Goal: Book appointment/travel/reservation

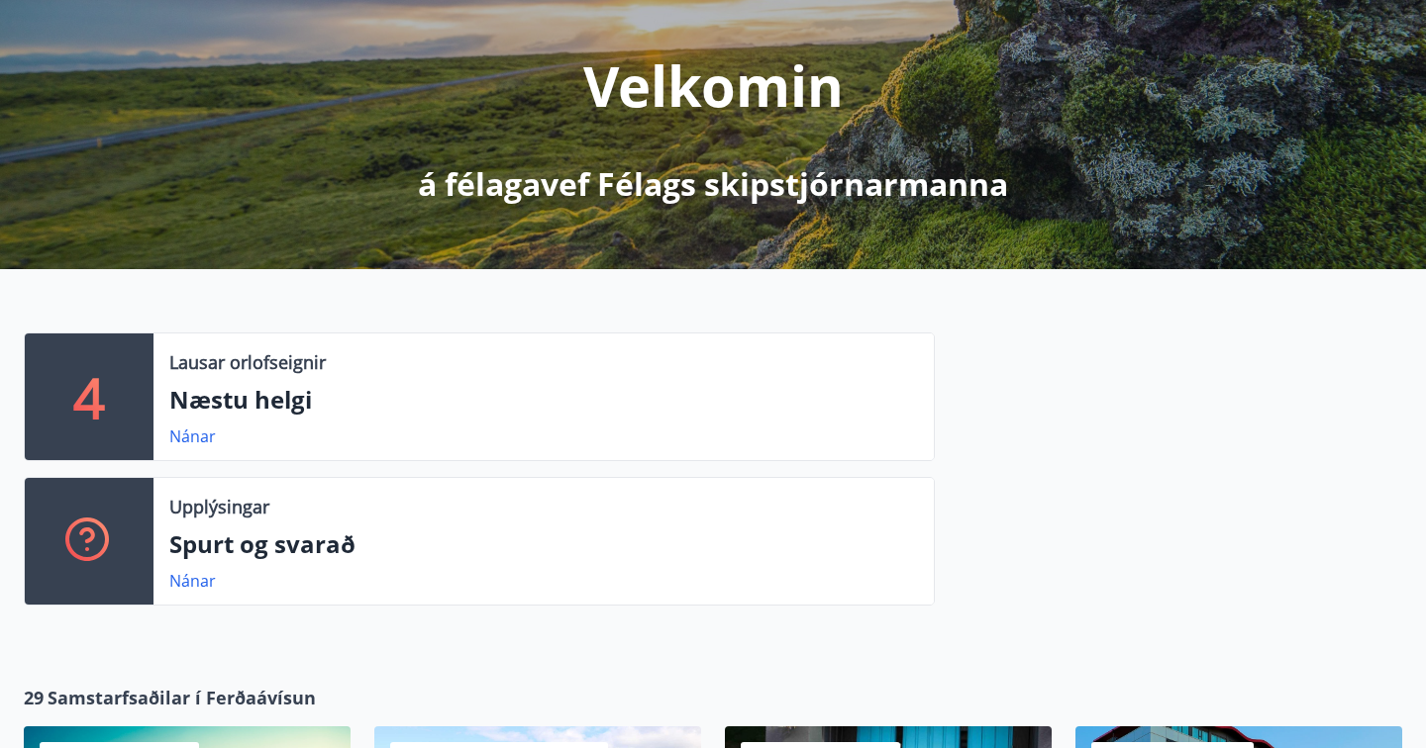
scroll to position [228, 0]
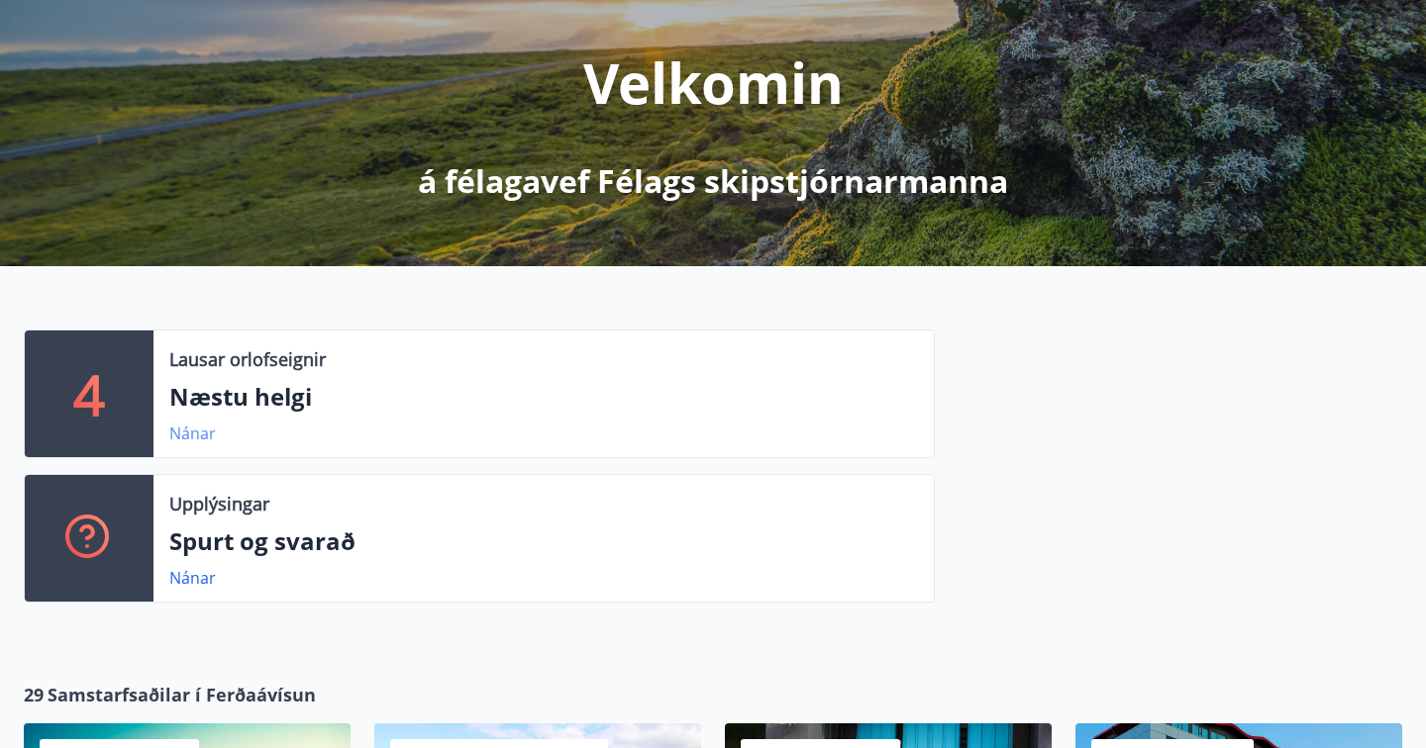
click at [203, 435] on link "Nánar" at bounding box center [192, 434] width 47 height 22
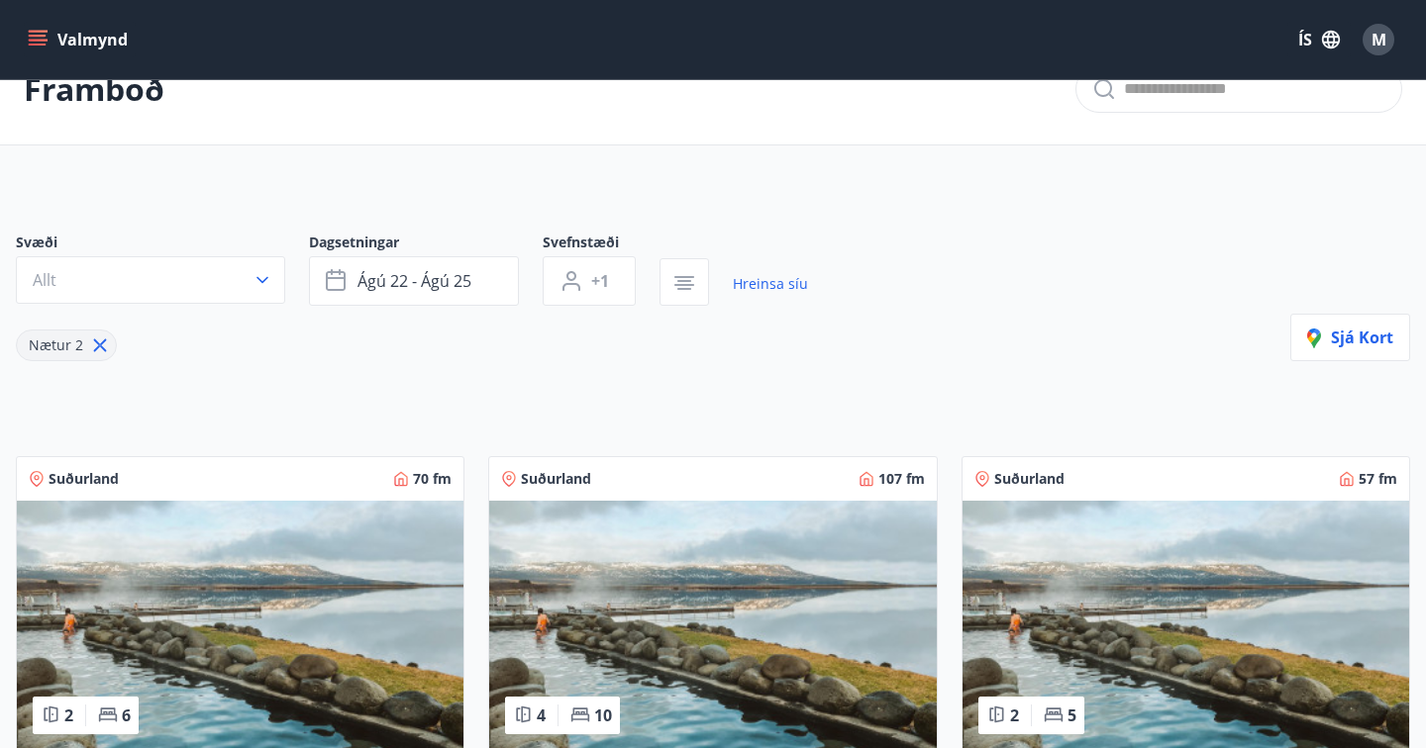
scroll to position [68, 0]
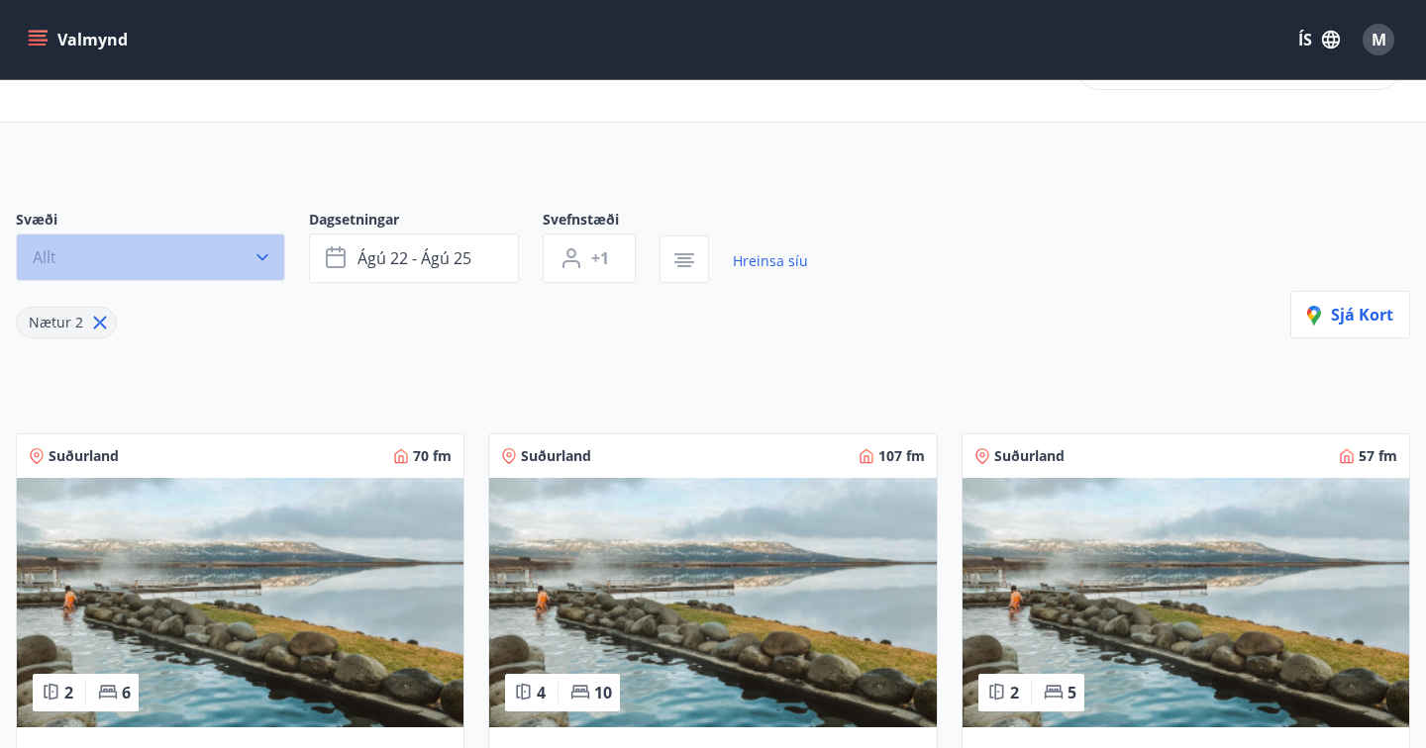
click at [263, 254] on icon "button" at bounding box center [262, 257] width 20 height 20
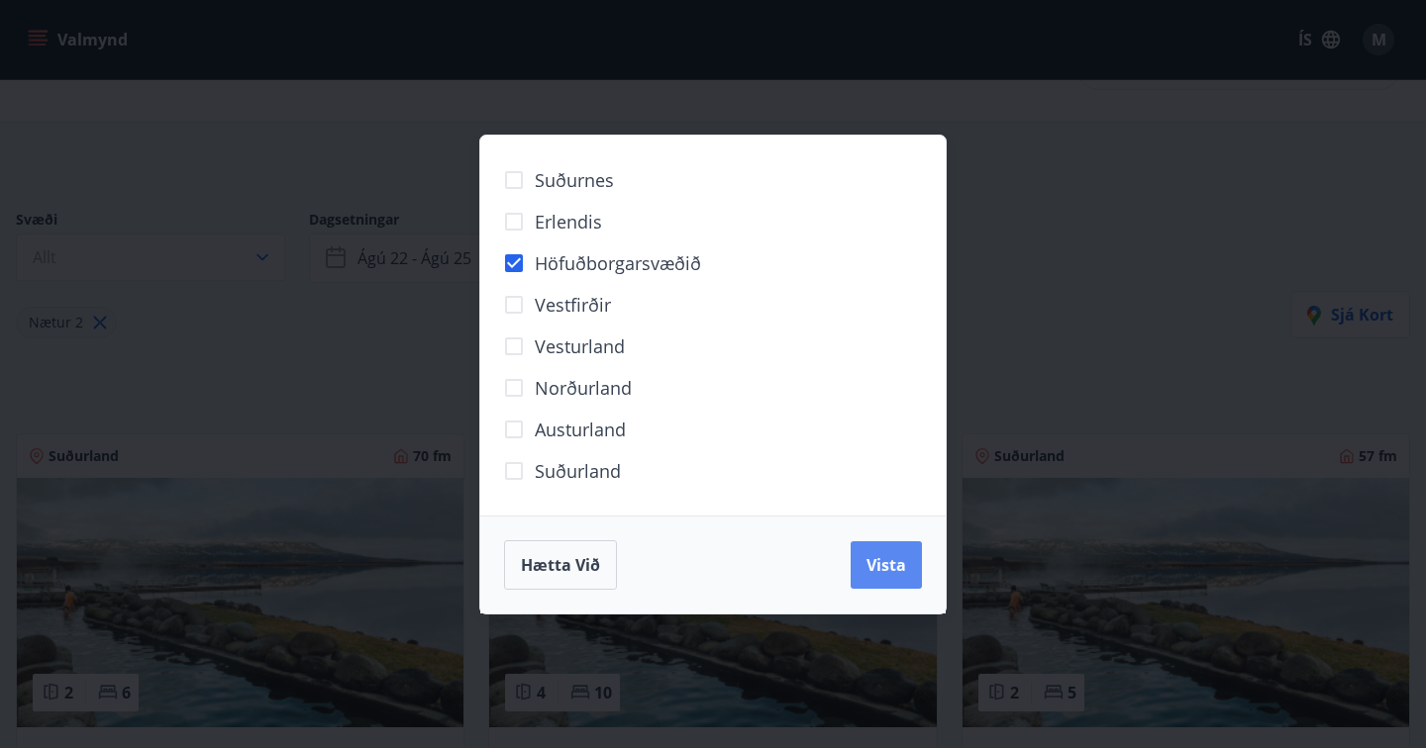
click at [869, 574] on span "Vista" at bounding box center [886, 565] width 40 height 22
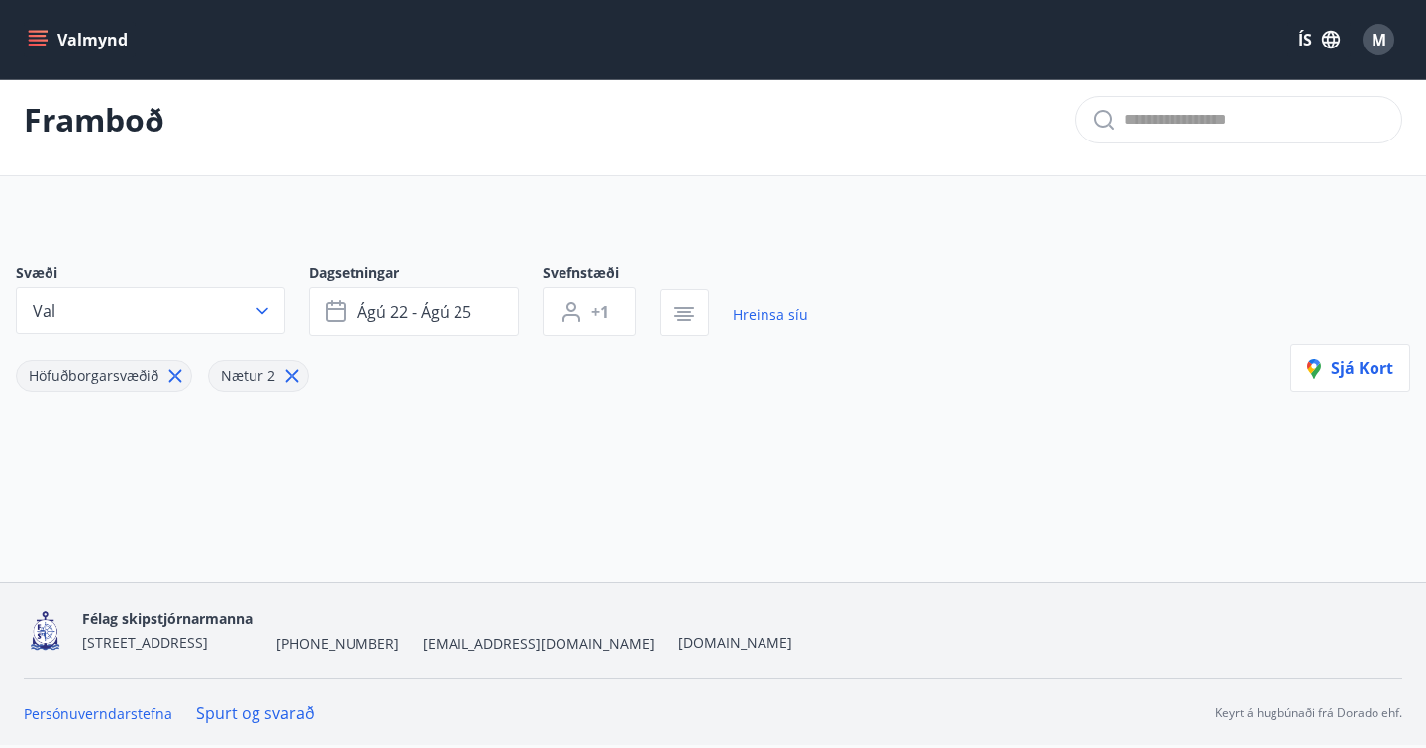
scroll to position [15, 0]
click at [290, 377] on icon at bounding box center [292, 376] width 13 height 13
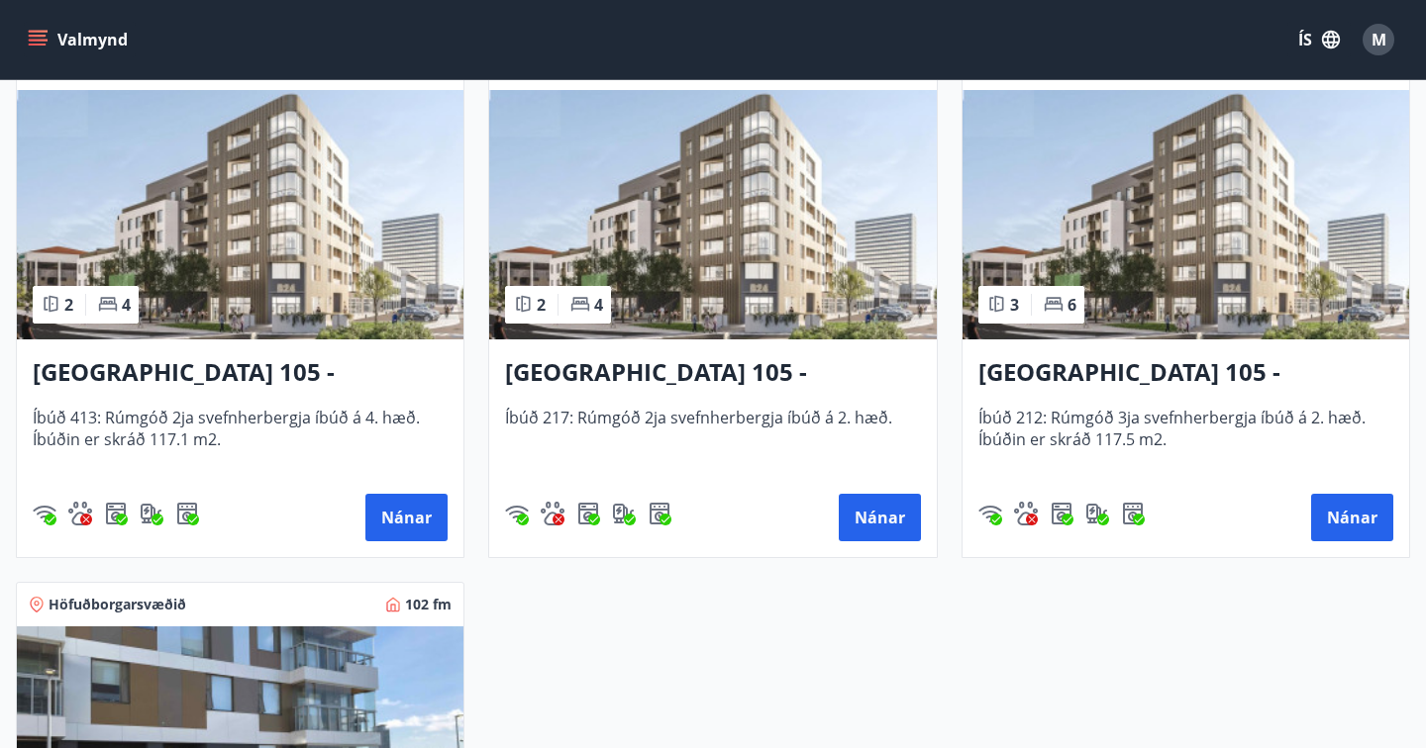
scroll to position [461, 0]
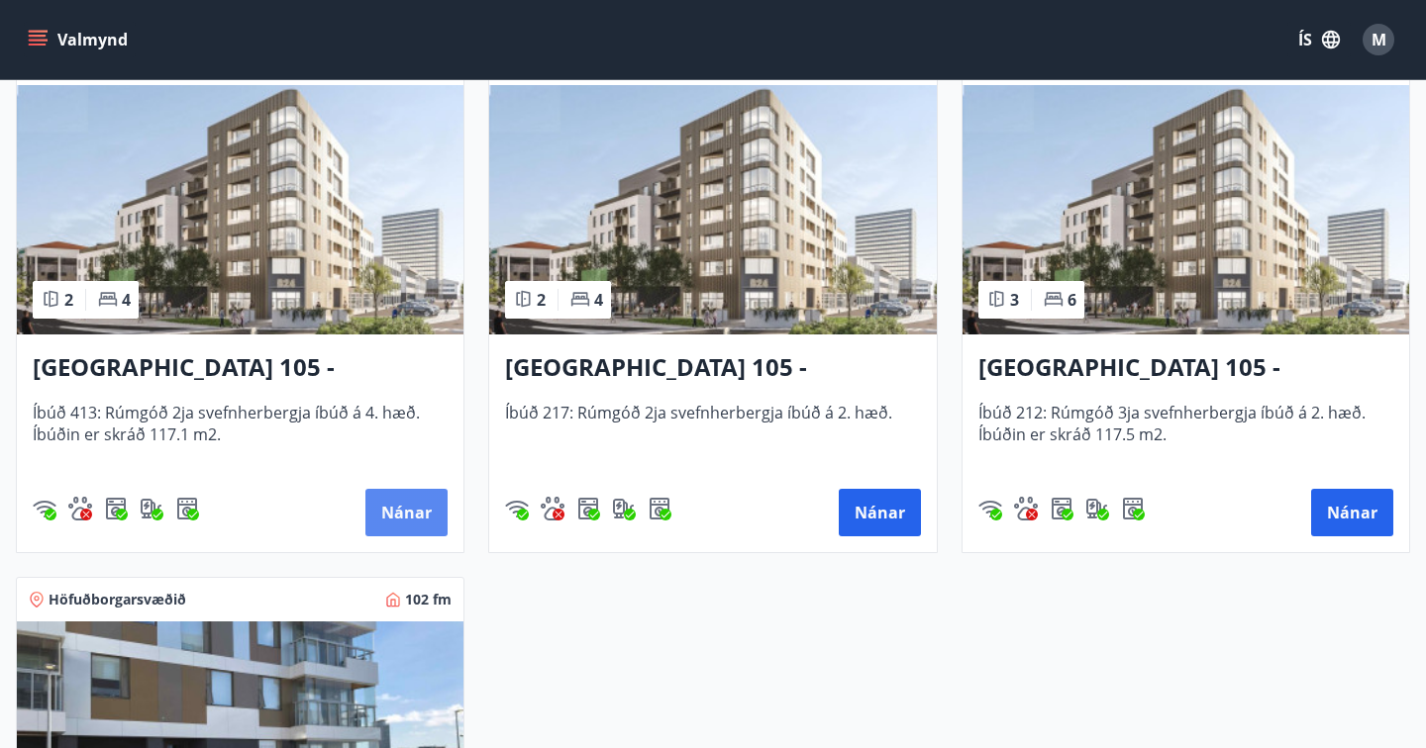
click at [408, 516] on button "Nánar" at bounding box center [406, 513] width 82 height 48
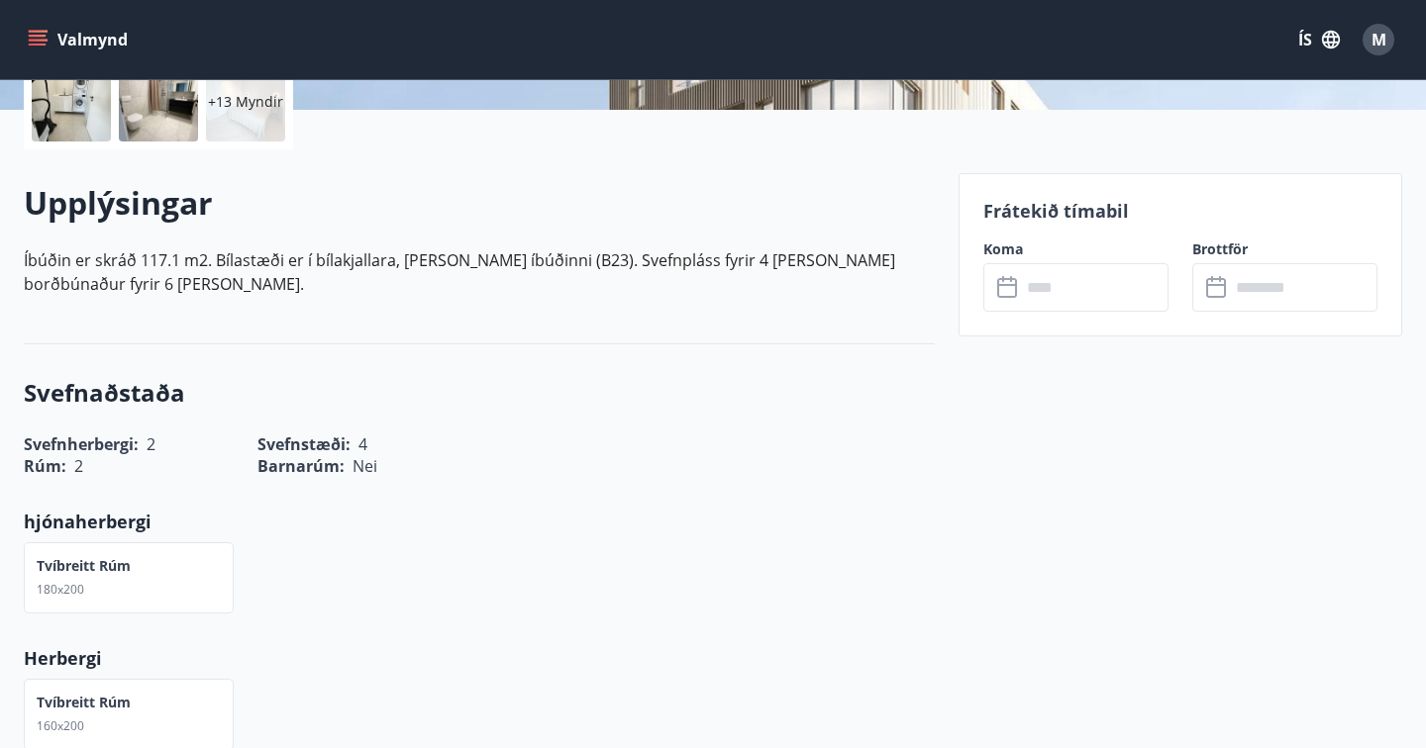
scroll to position [485, 0]
click at [1018, 286] on icon at bounding box center [1009, 287] width 24 height 24
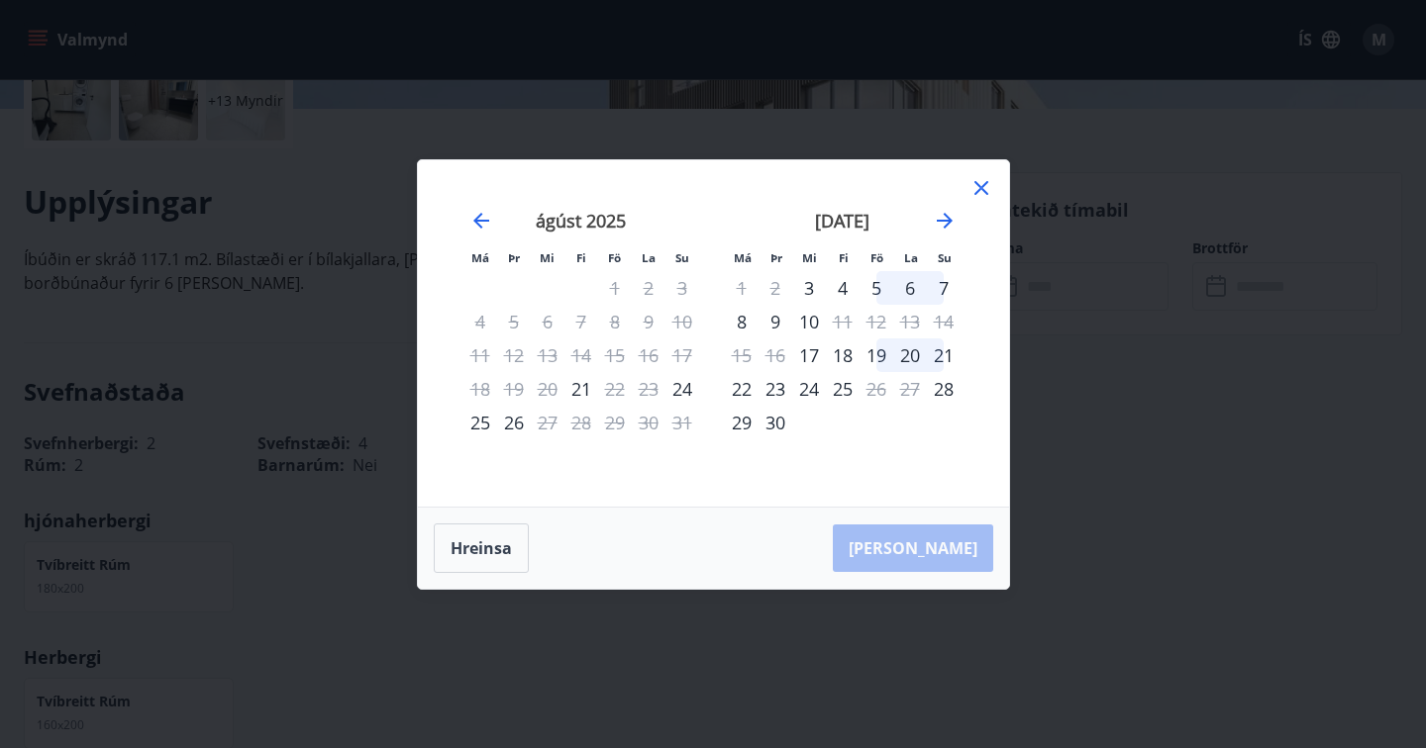
click at [981, 186] on icon at bounding box center [981, 188] width 14 height 14
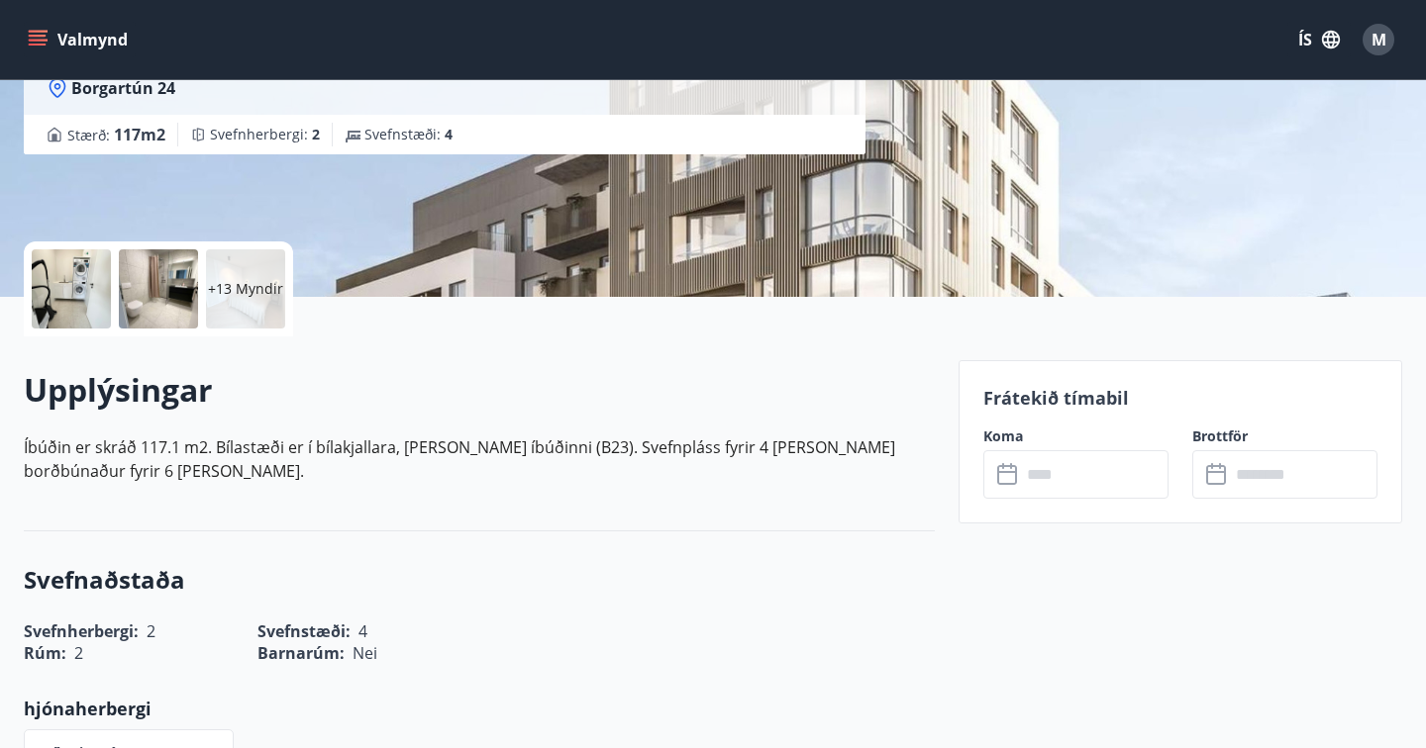
scroll to position [264, 0]
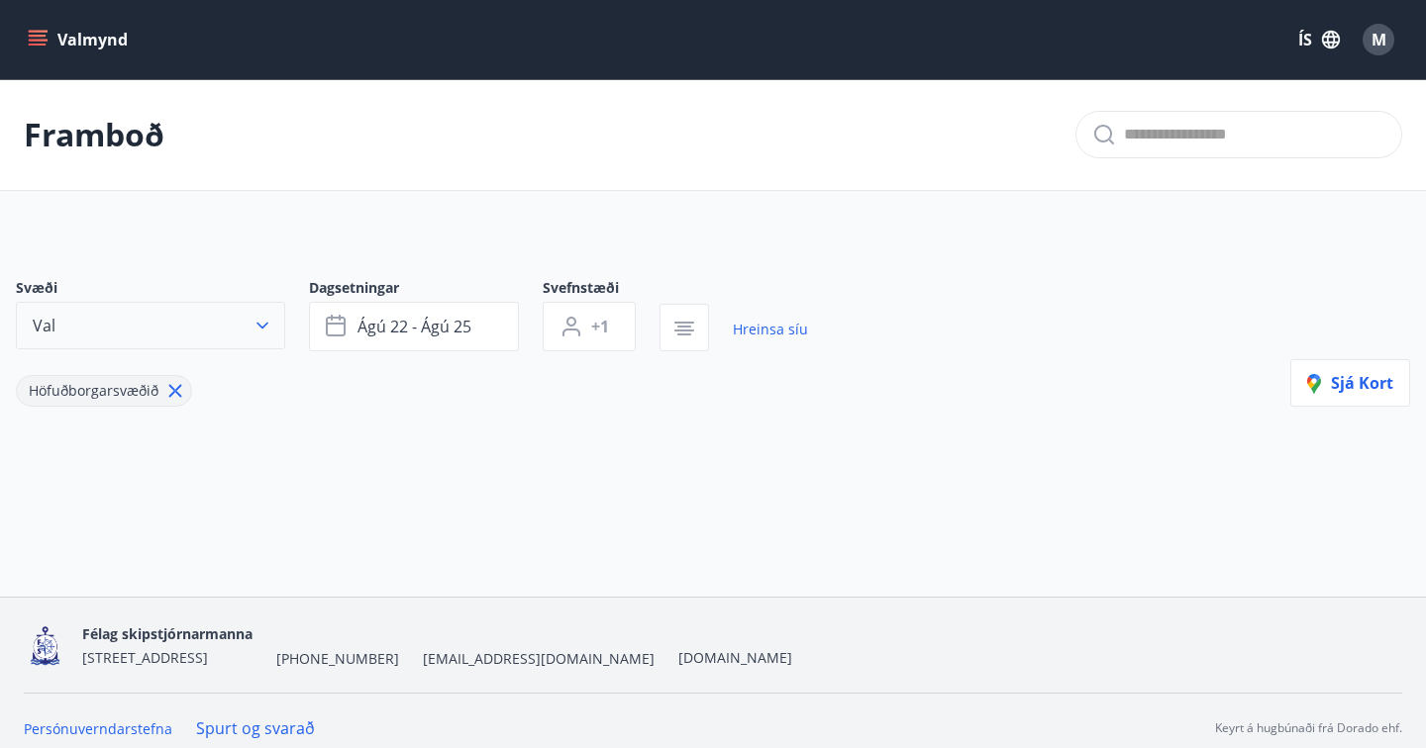
click at [265, 322] on icon "button" at bounding box center [262, 326] width 20 height 20
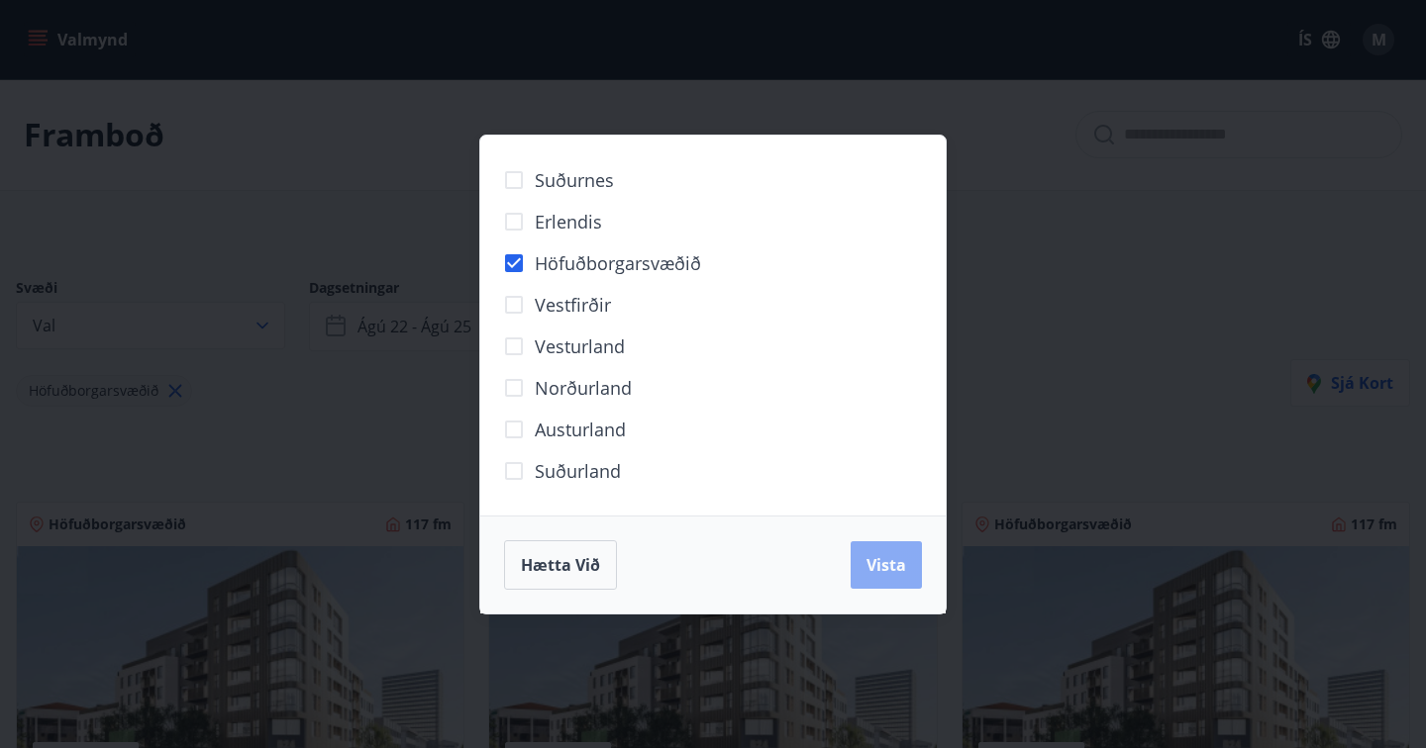
click at [895, 567] on span "Vista" at bounding box center [886, 565] width 40 height 22
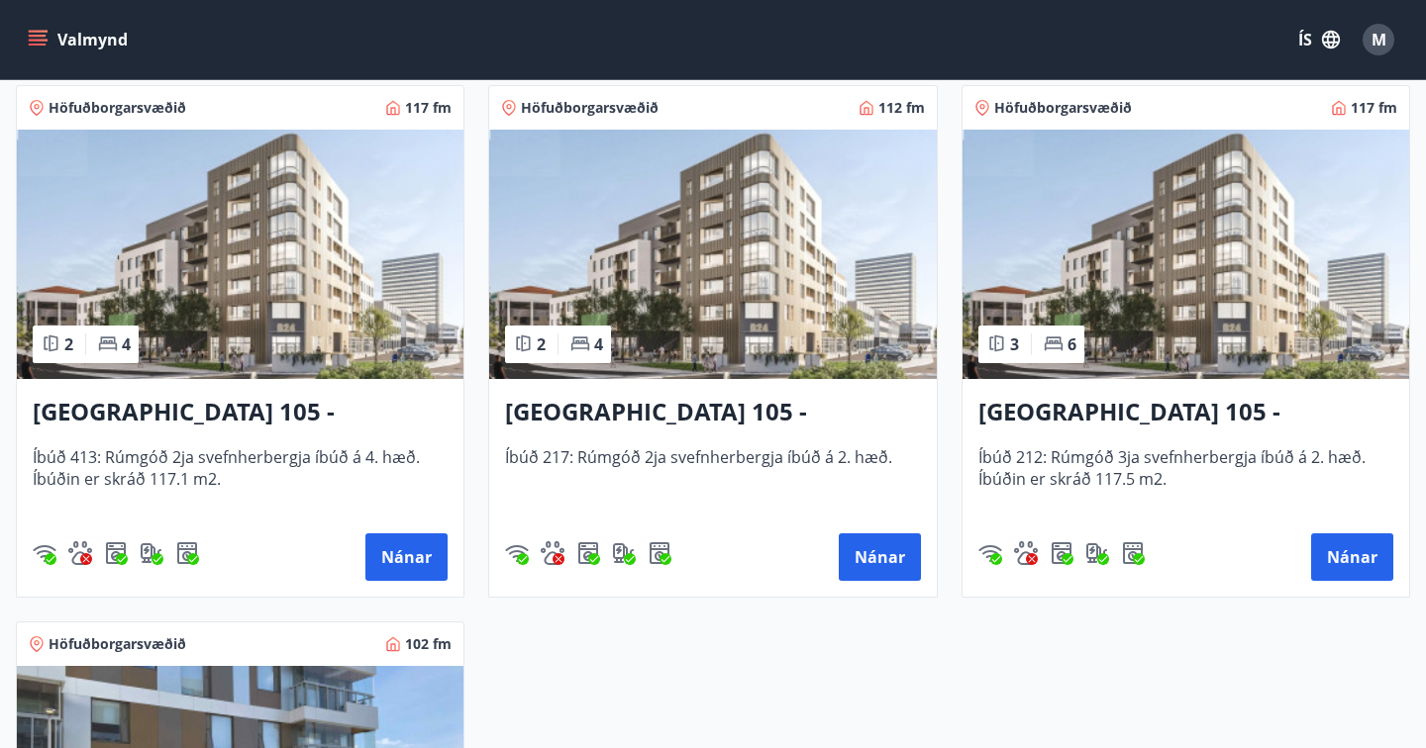
scroll to position [432, 0]
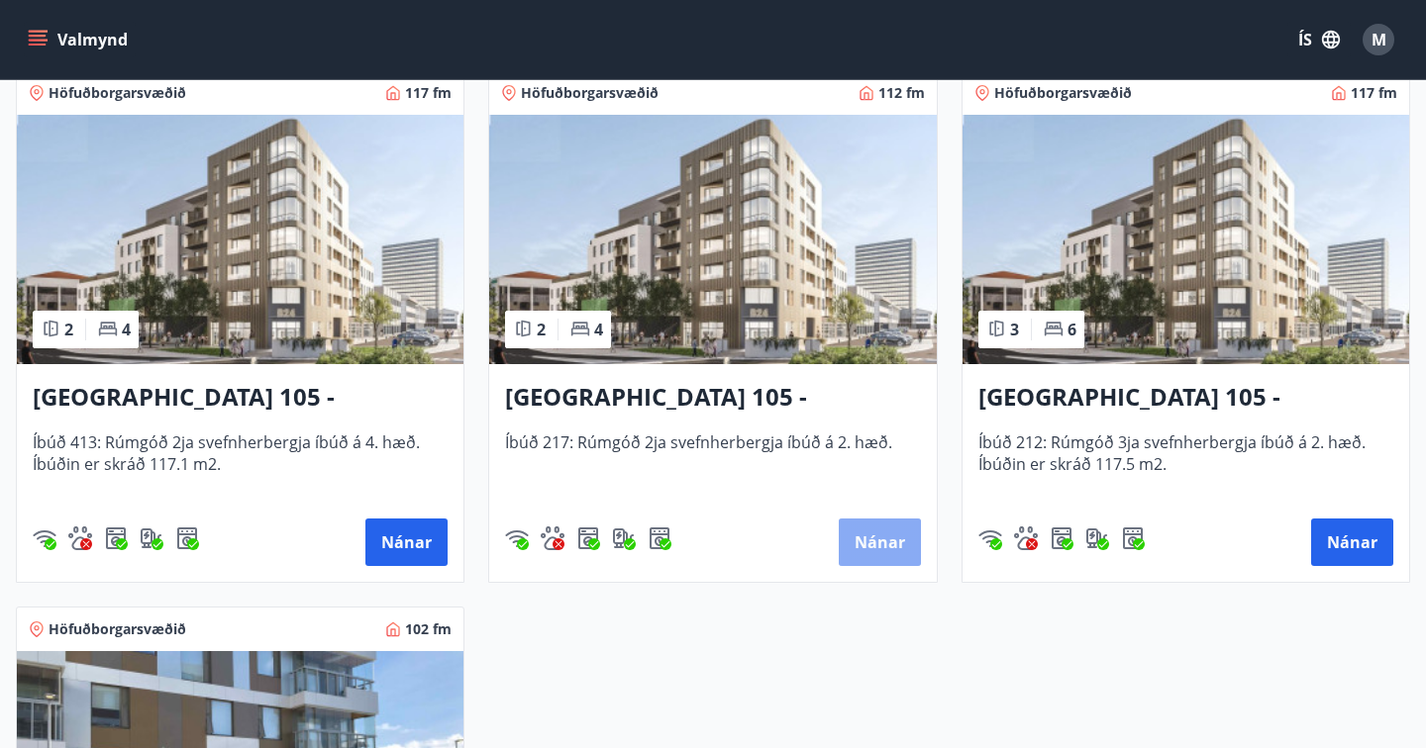
click at [879, 545] on button "Nánar" at bounding box center [879, 543] width 82 height 48
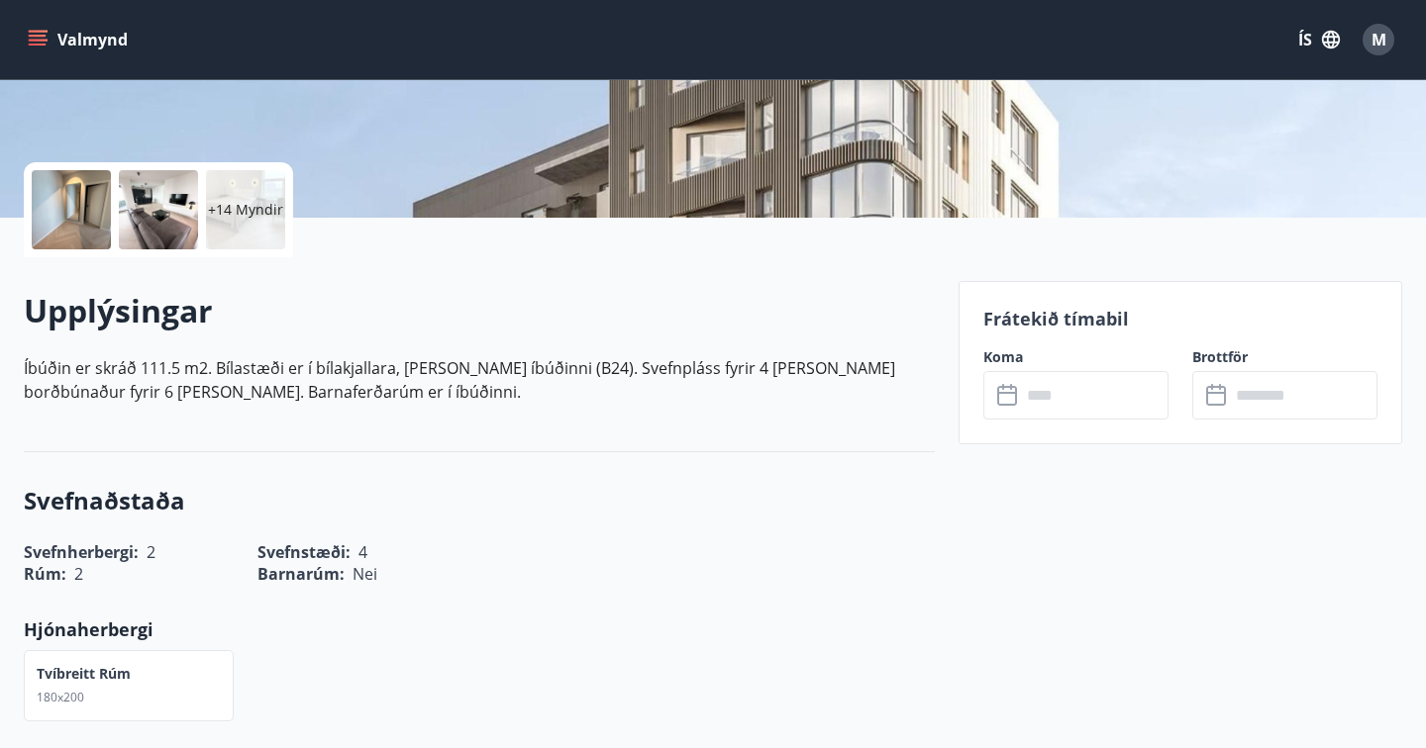
scroll to position [377, 0]
click at [1015, 392] on icon at bounding box center [1007, 395] width 20 height 20
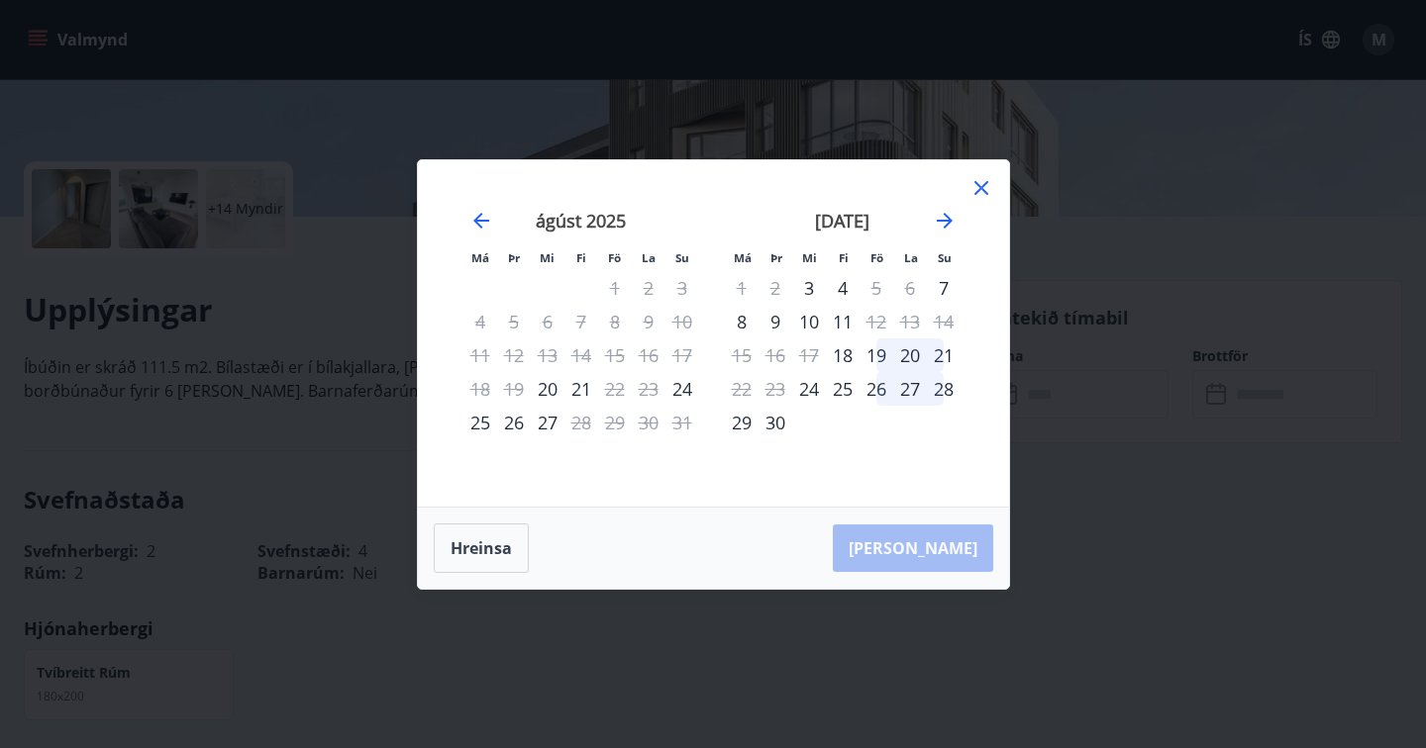
click at [981, 192] on icon at bounding box center [981, 188] width 24 height 24
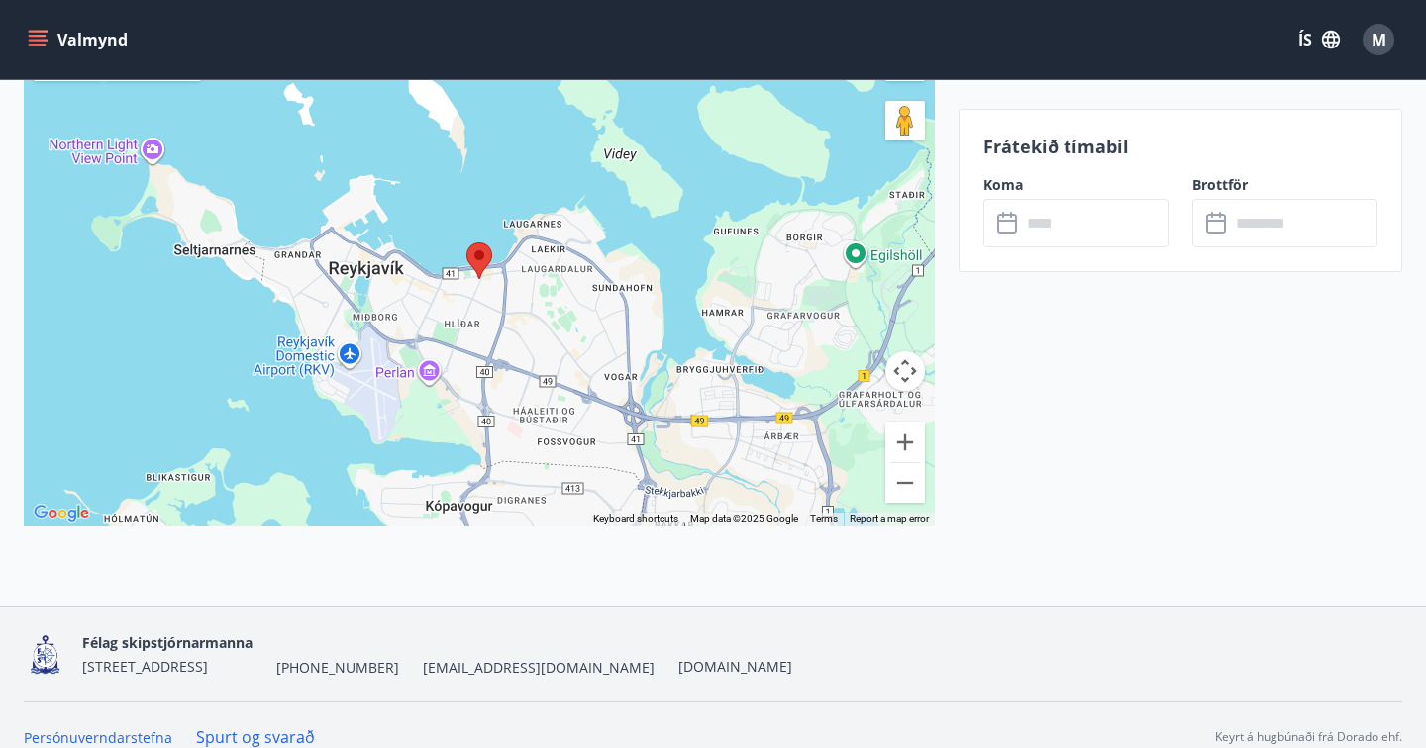
scroll to position [2905, 0]
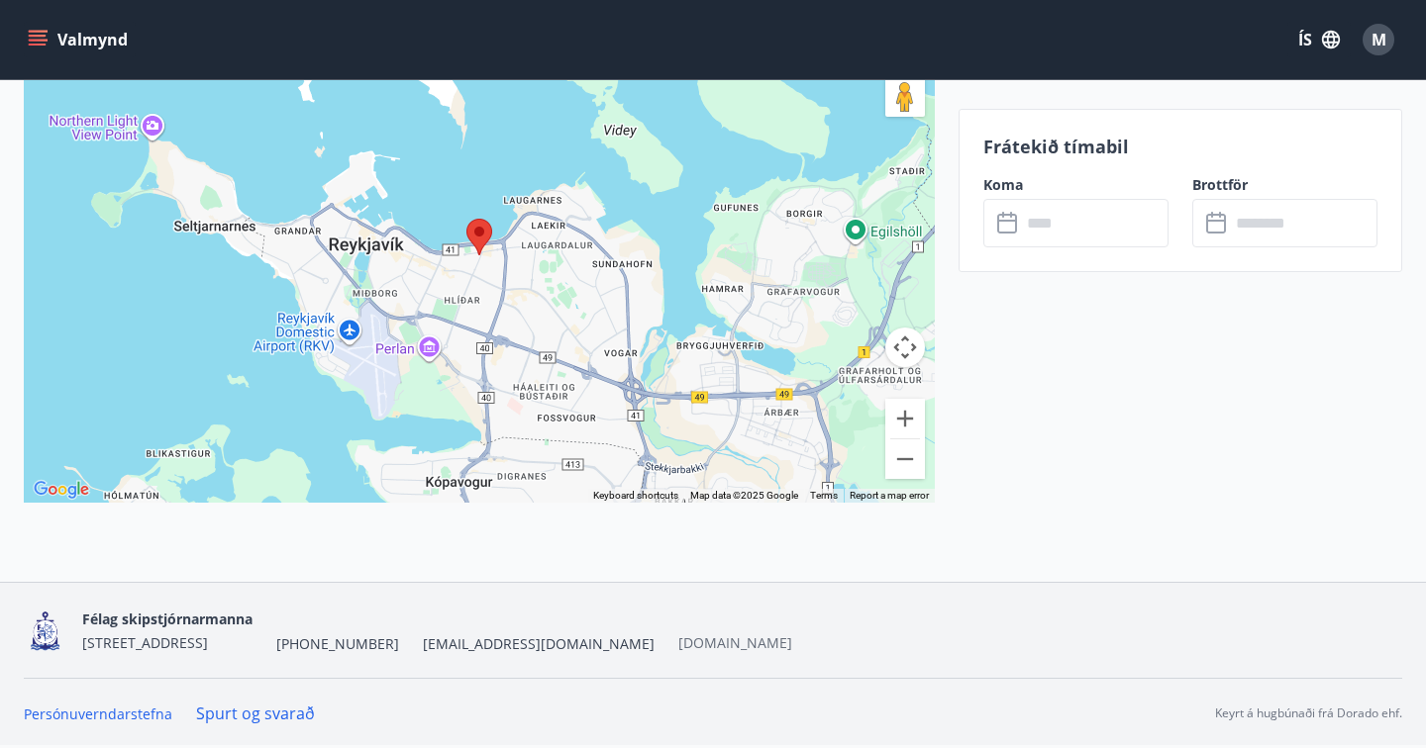
click at [733, 643] on link "[DOMAIN_NAME]" at bounding box center [735, 643] width 114 height 19
